Goal: Find specific page/section

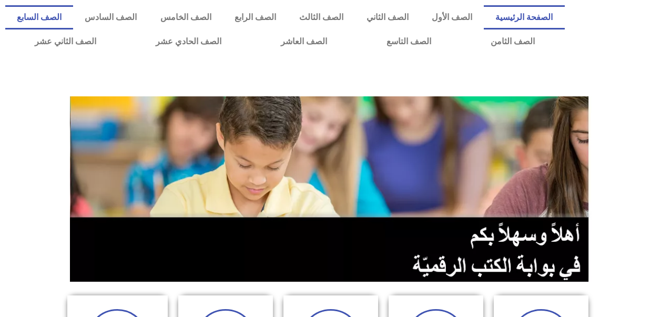
click at [73, 18] on link "الصف السابع" at bounding box center [39, 17] width 68 height 24
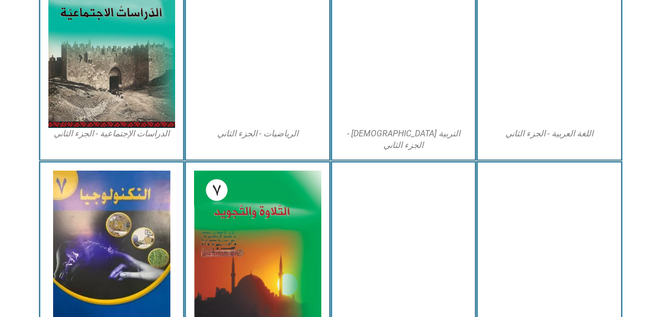
scroll to position [569, 0]
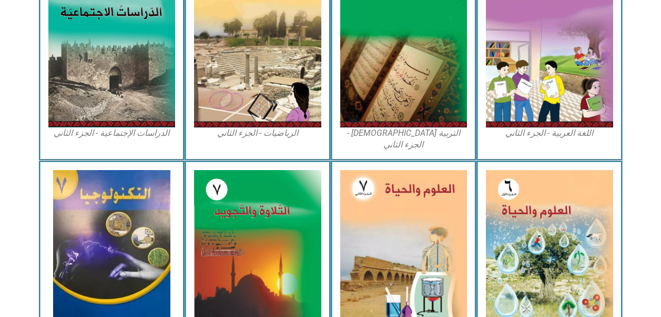
click at [522, 210] on img at bounding box center [549, 247] width 127 height 155
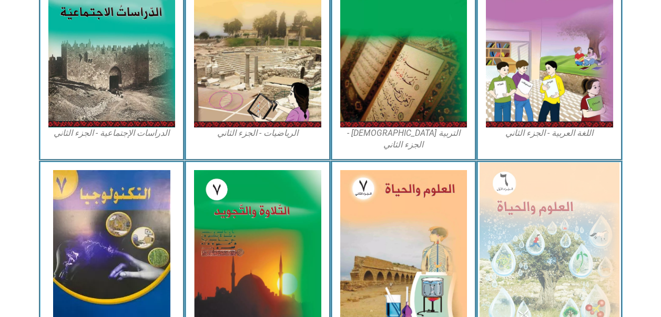
click at [522, 210] on img at bounding box center [550, 247] width 140 height 170
click at [521, 208] on img at bounding box center [550, 247] width 140 height 170
click at [529, 212] on img at bounding box center [550, 247] width 140 height 170
